Goal: Navigation & Orientation: Find specific page/section

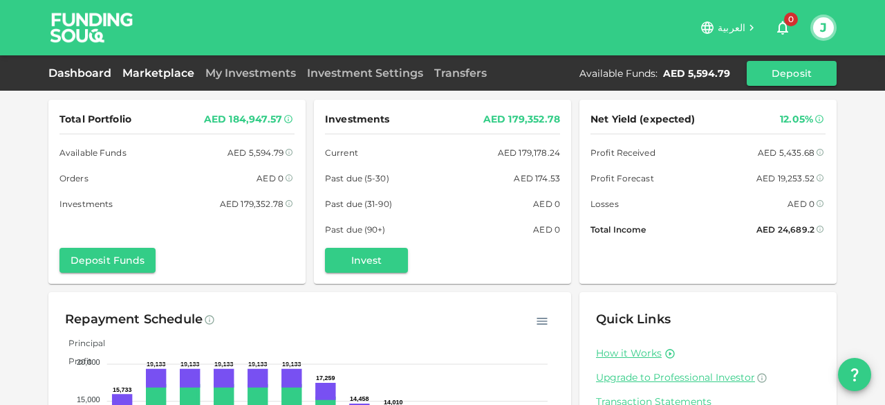
click at [158, 72] on link "Marketplace" at bounding box center [158, 72] width 83 height 13
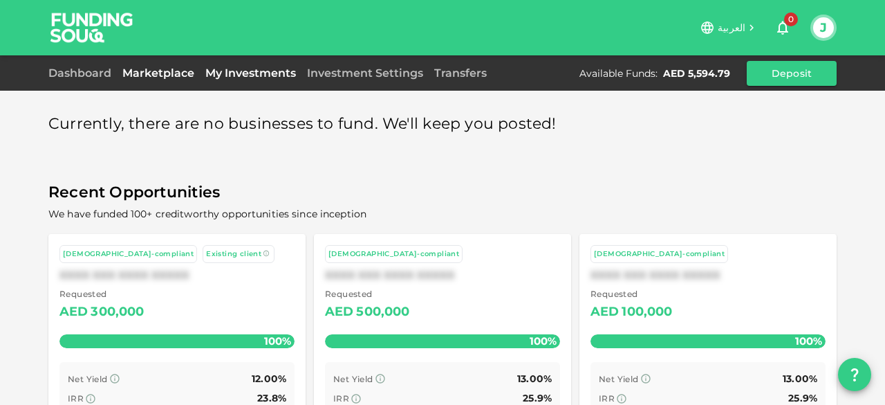
click at [231, 71] on link "My Investments" at bounding box center [251, 72] width 102 height 13
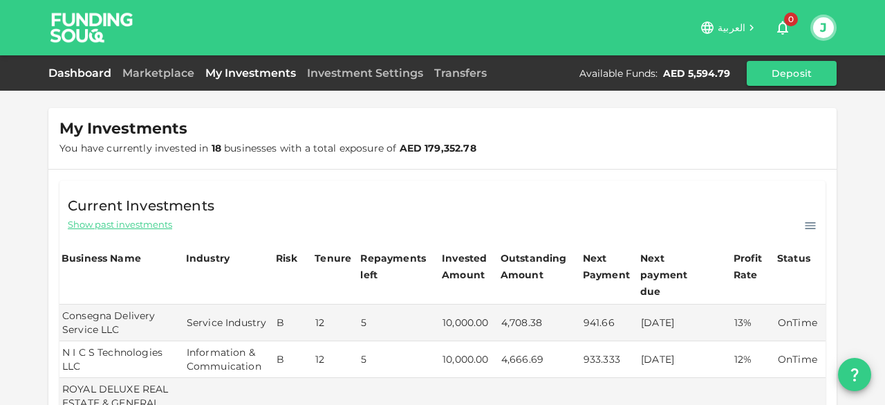
click at [76, 67] on link "Dashboard" at bounding box center [82, 72] width 68 height 13
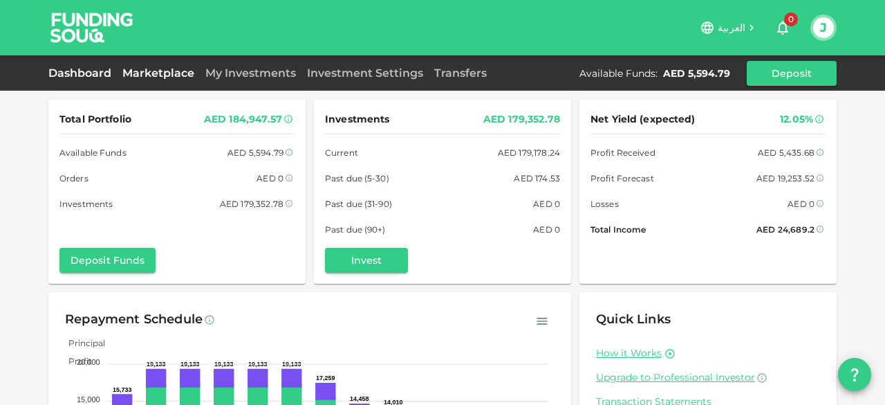
click at [145, 75] on link "Marketplace" at bounding box center [158, 72] width 83 height 13
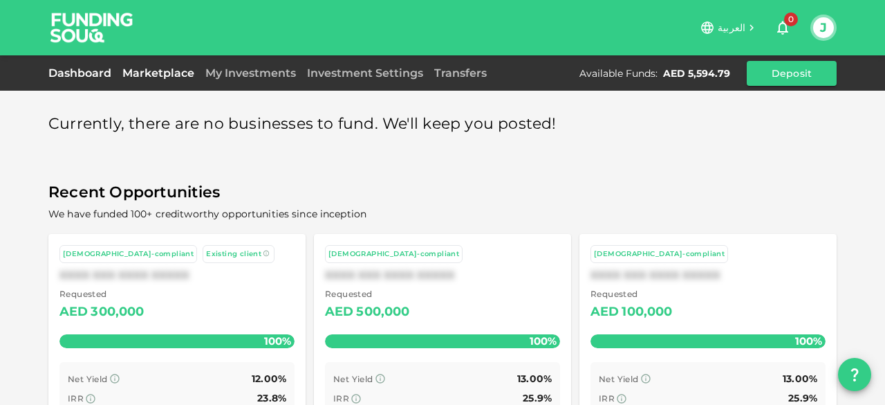
click at [62, 74] on link "Dashboard" at bounding box center [82, 72] width 68 height 13
